Goal: Transaction & Acquisition: Purchase product/service

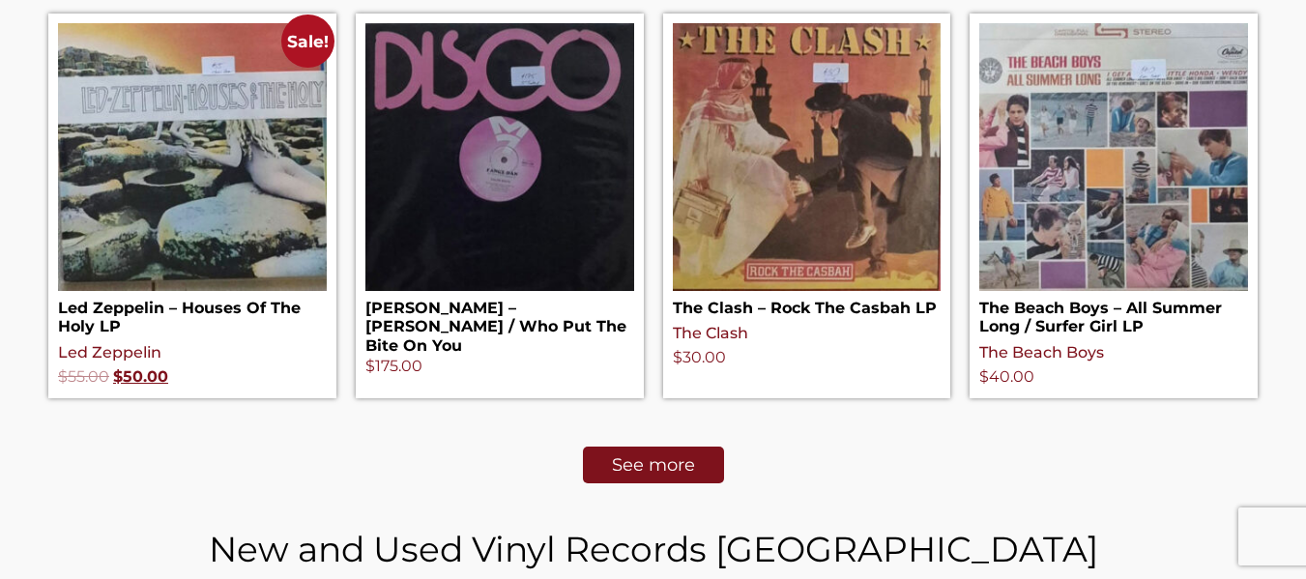
scroll to position [988, 0]
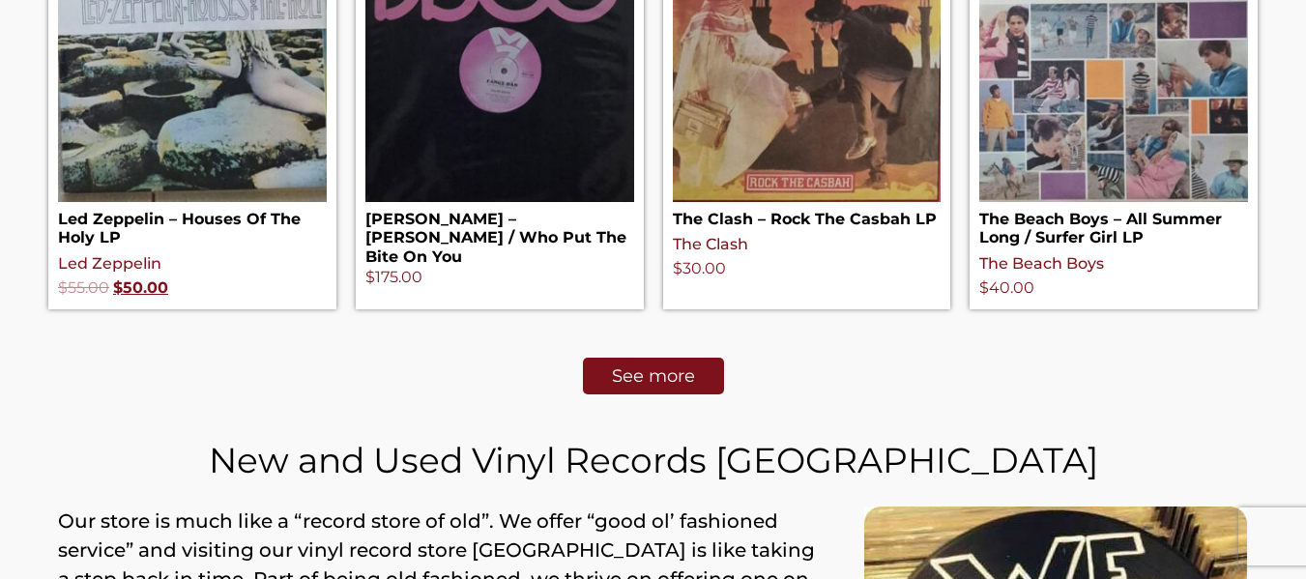
drag, startPoint x: 1320, startPoint y: 144, endPoint x: 1294, endPoint y: 81, distance: 68.1
click at [1294, 81] on div "What's New Sale! Led Zeppelin – Houses Of The Holy LP Led Zeppelin $ 55.00 Orig…" at bounding box center [653, 381] width 1306 height 1215
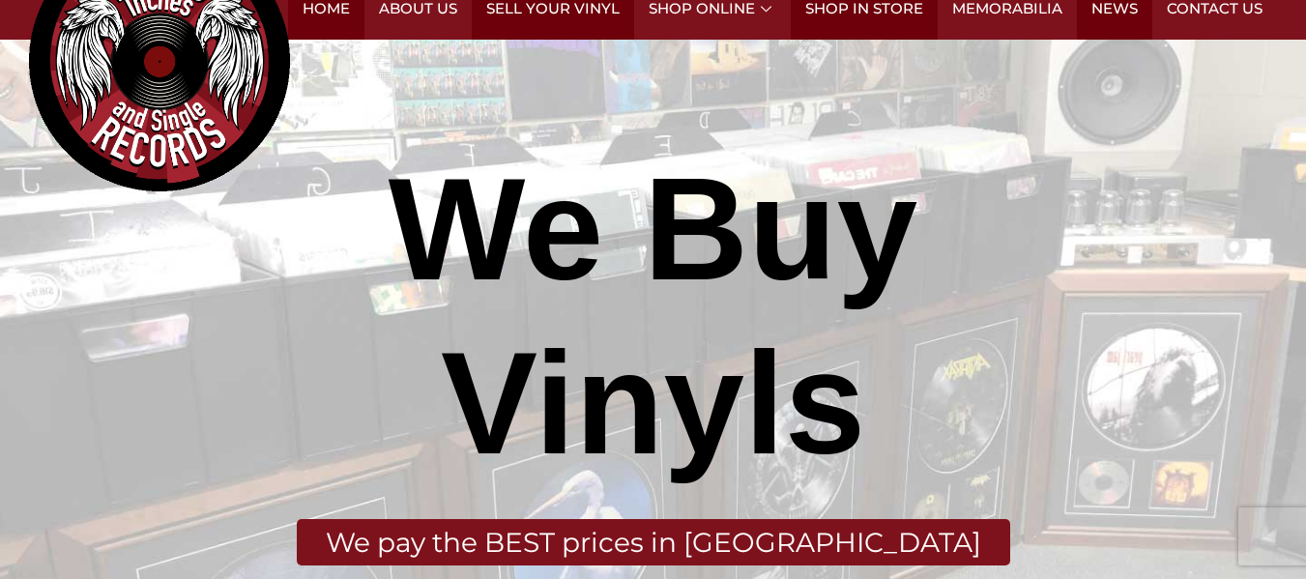
scroll to position [0, 0]
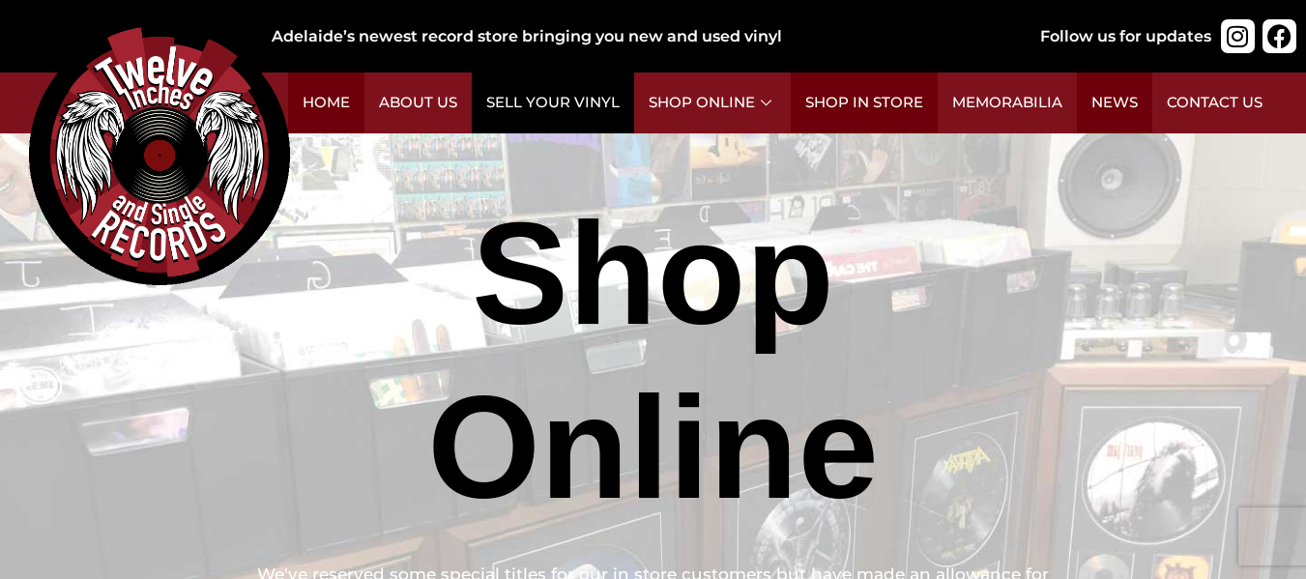
click at [569, 116] on link "Sell Your Vinyl" at bounding box center [553, 103] width 162 height 61
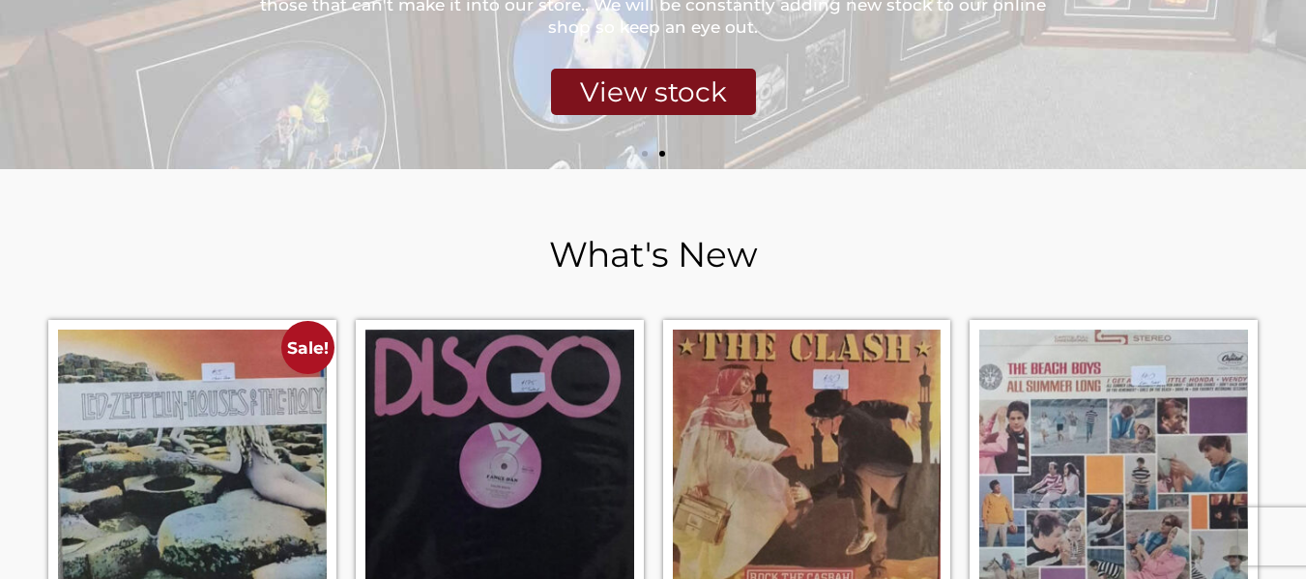
scroll to position [603, 0]
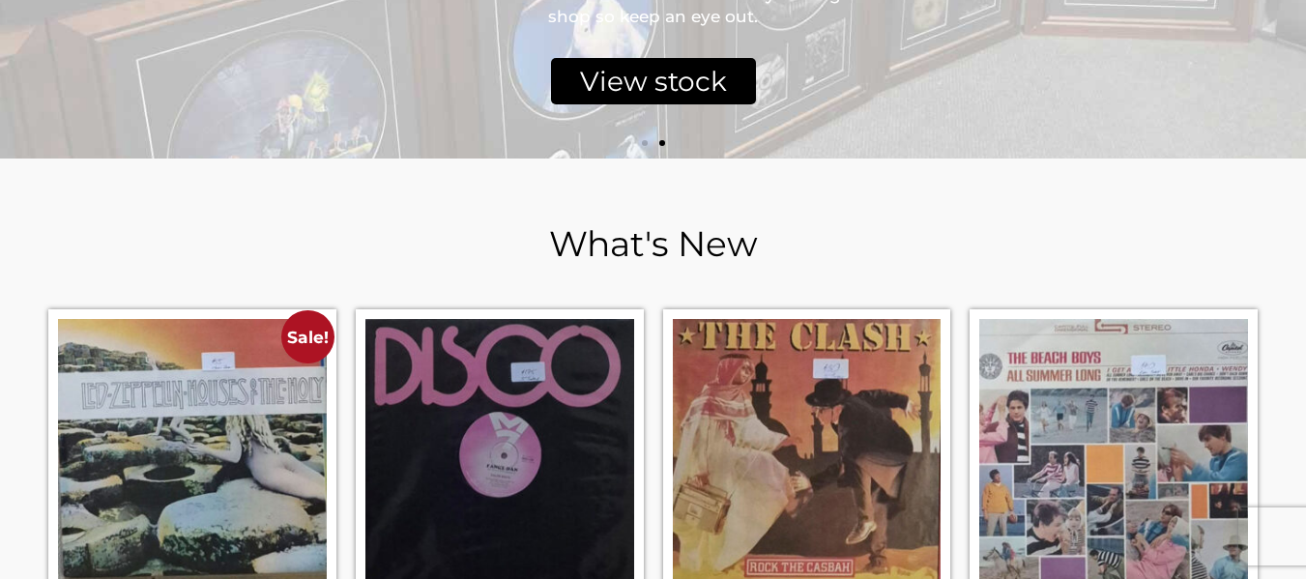
click at [638, 94] on div "View stock" at bounding box center [653, 81] width 205 height 46
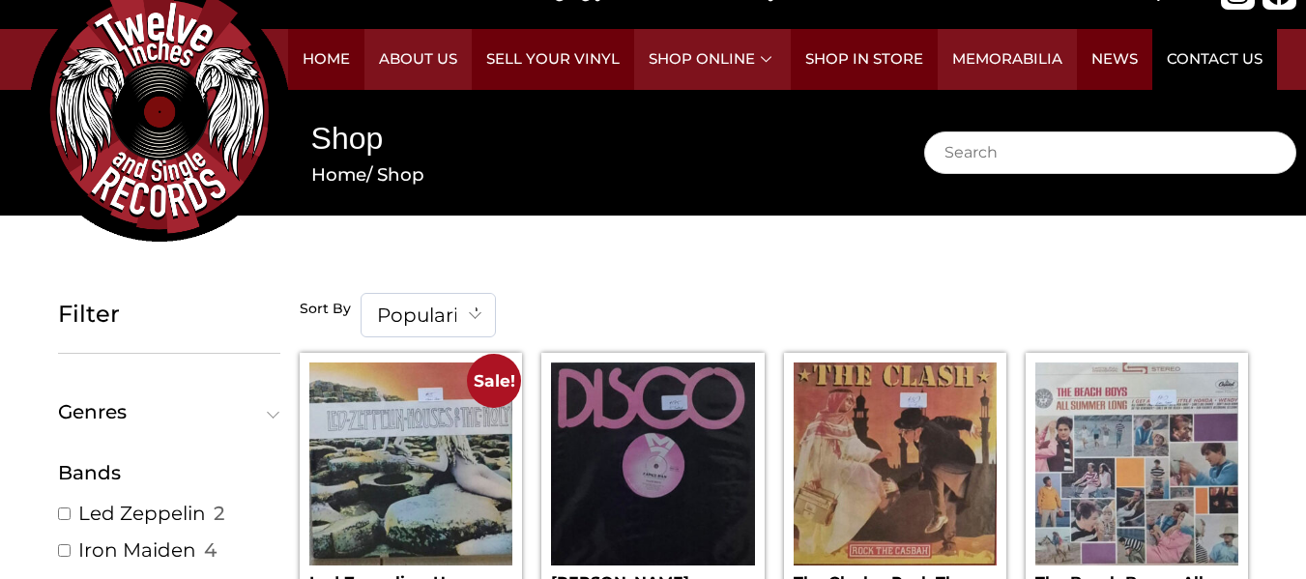
scroll to position [32, 0]
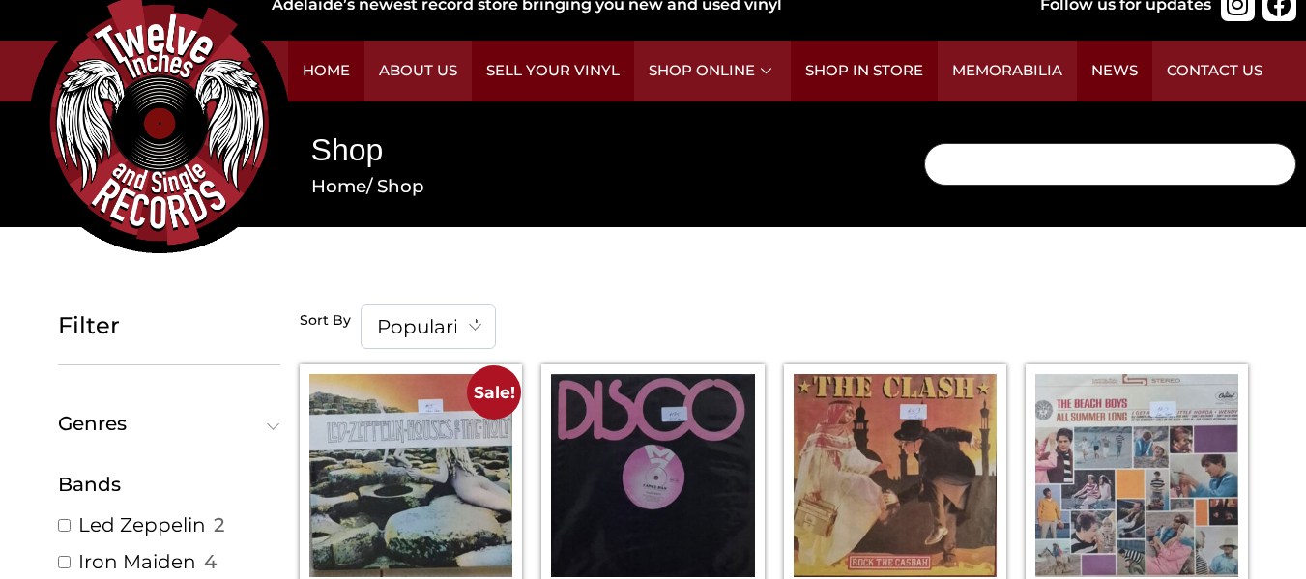
click at [1204, 159] on input "Search" at bounding box center [1110, 164] width 372 height 43
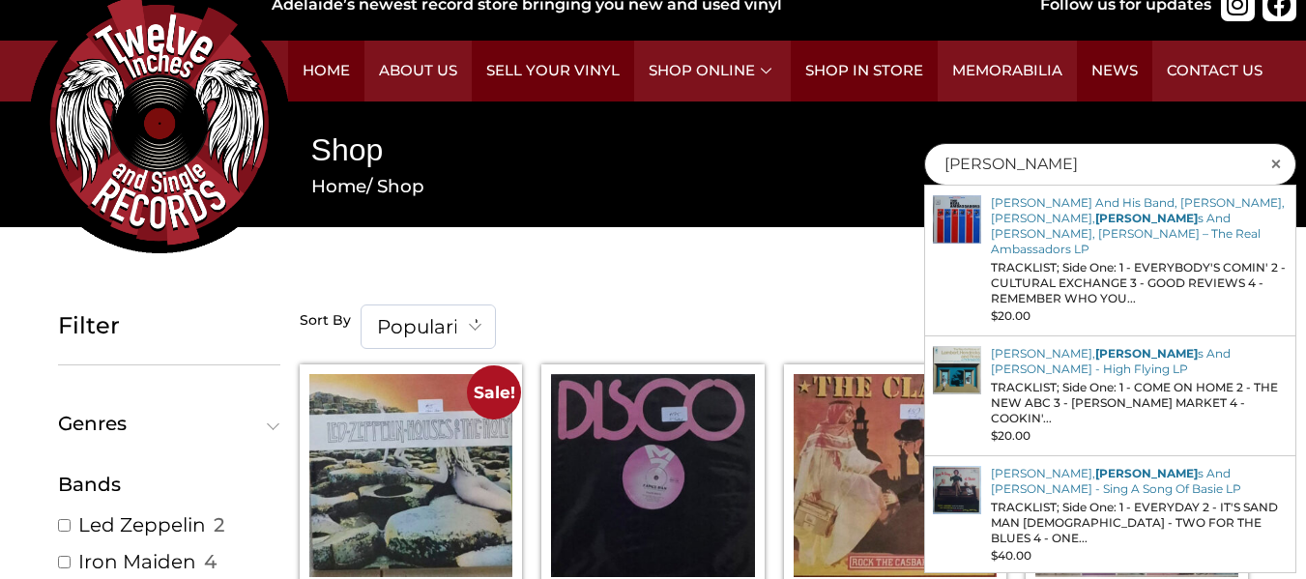
type input "jimi hendrix"
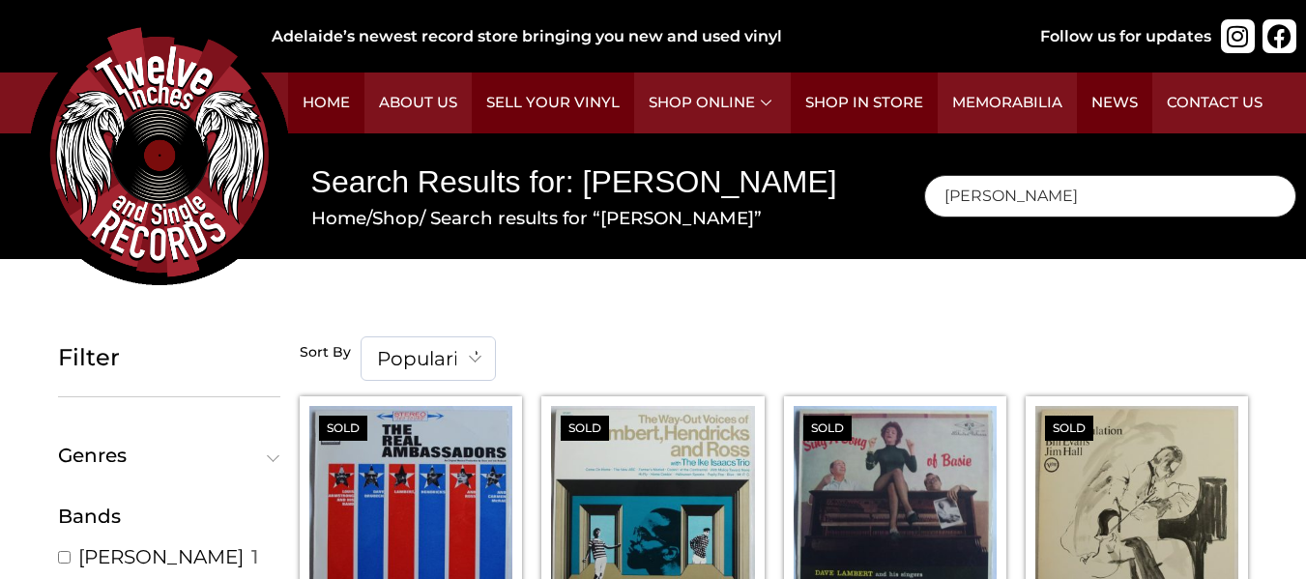
click at [1087, 177] on input "jimi hendrix" at bounding box center [1110, 196] width 372 height 43
type input "j"
type input "led zeppelin"
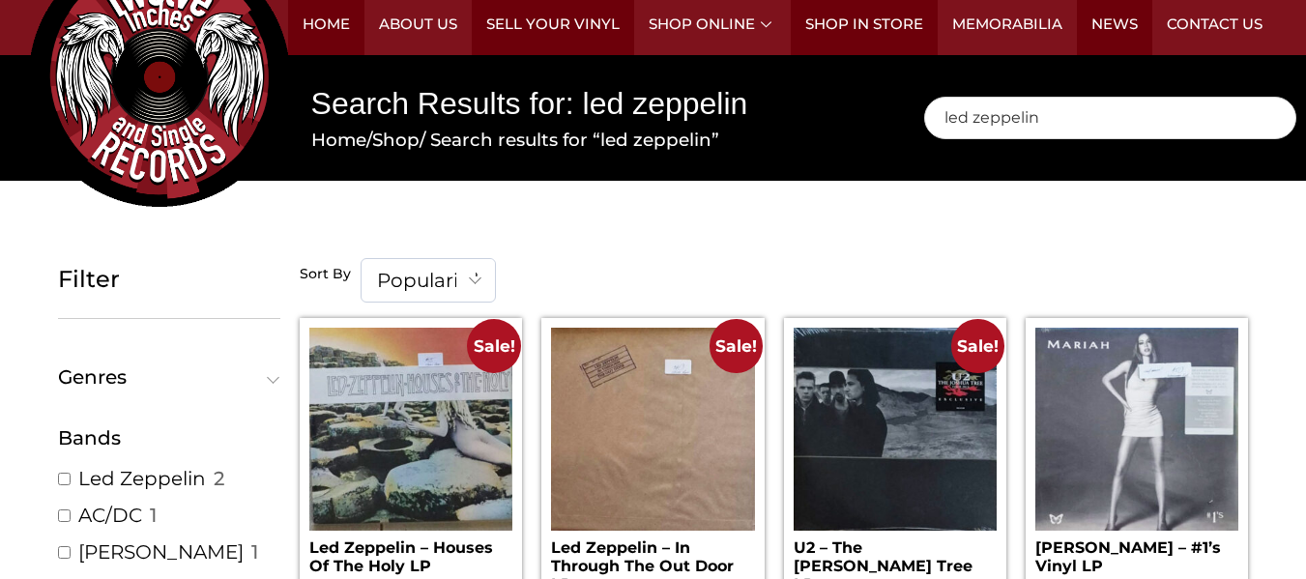
scroll to position [73, 0]
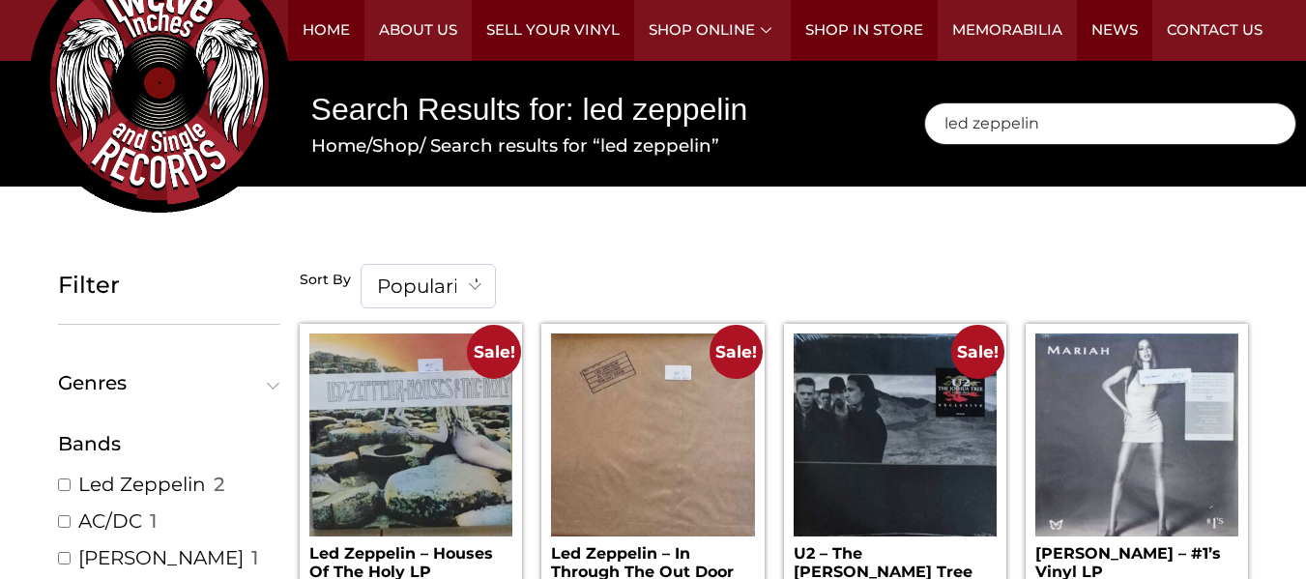
click at [1095, 122] on input "led zeppelin" at bounding box center [1110, 124] width 372 height 43
type input "l"
